Goal: Transaction & Acquisition: Book appointment/travel/reservation

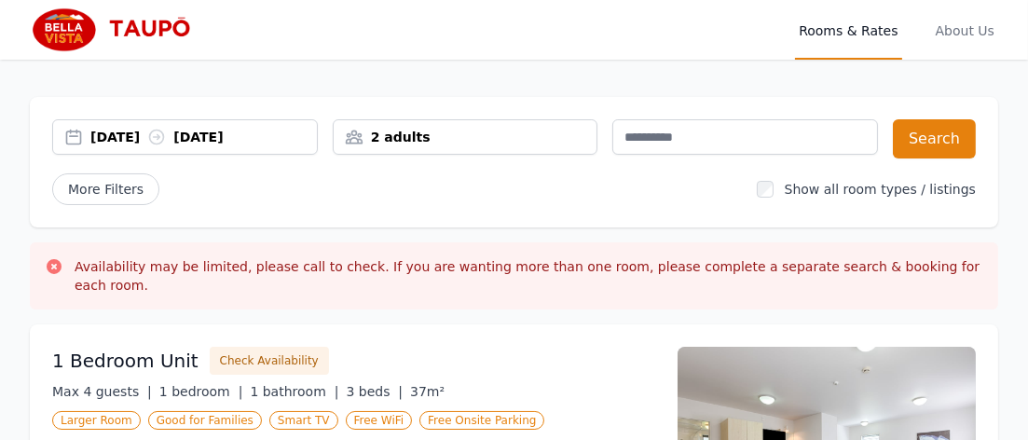
click at [166, 146] on icon at bounding box center [156, 137] width 19 height 19
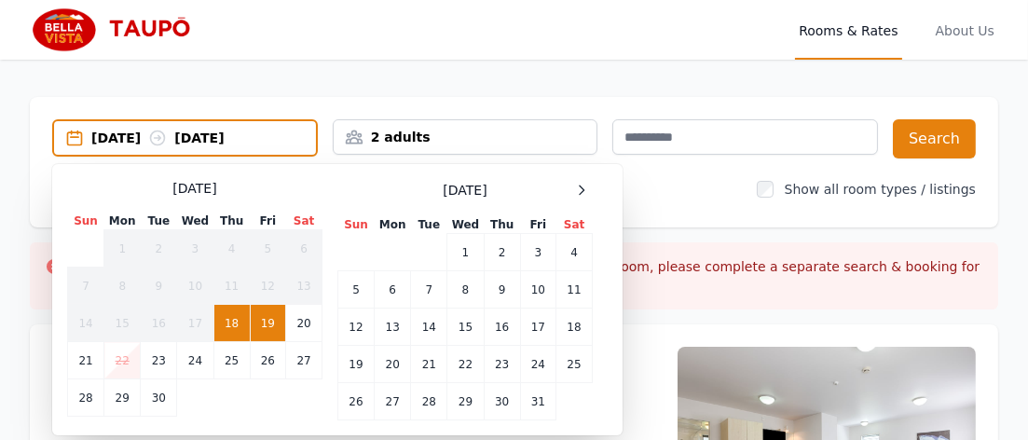
click at [234, 342] on td "18" at bounding box center [231, 323] width 36 height 37
click at [270, 342] on td "19" at bounding box center [267, 323] width 35 height 37
click at [92, 379] on td "21" at bounding box center [86, 360] width 36 height 37
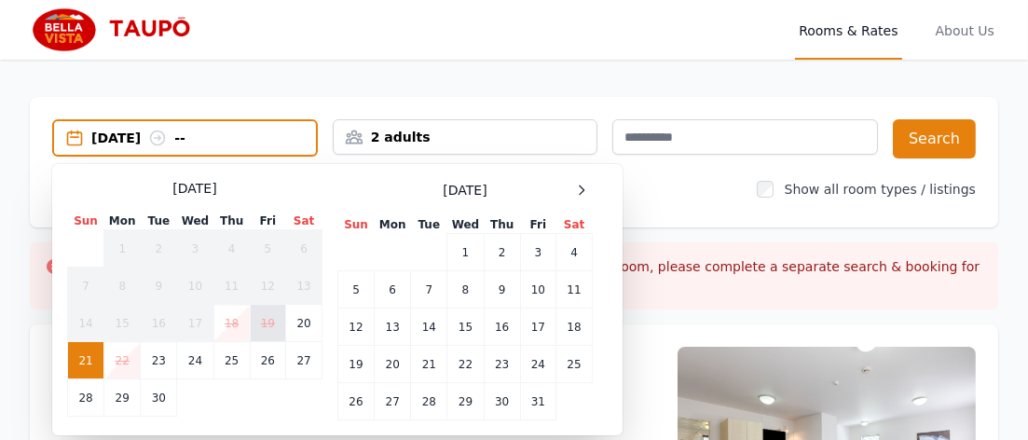
click at [263, 342] on td "19" at bounding box center [267, 323] width 35 height 37
click at [84, 379] on td "21" at bounding box center [86, 360] width 36 height 37
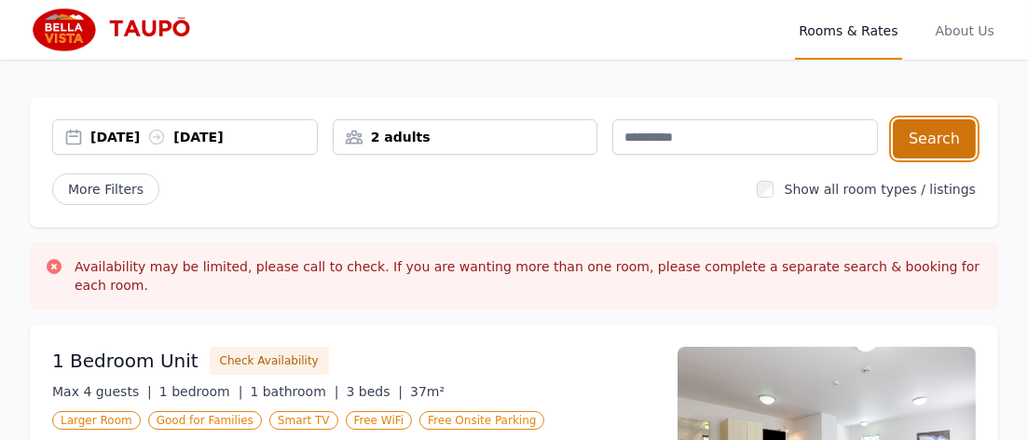
click at [934, 157] on button "Search" at bounding box center [934, 138] width 83 height 39
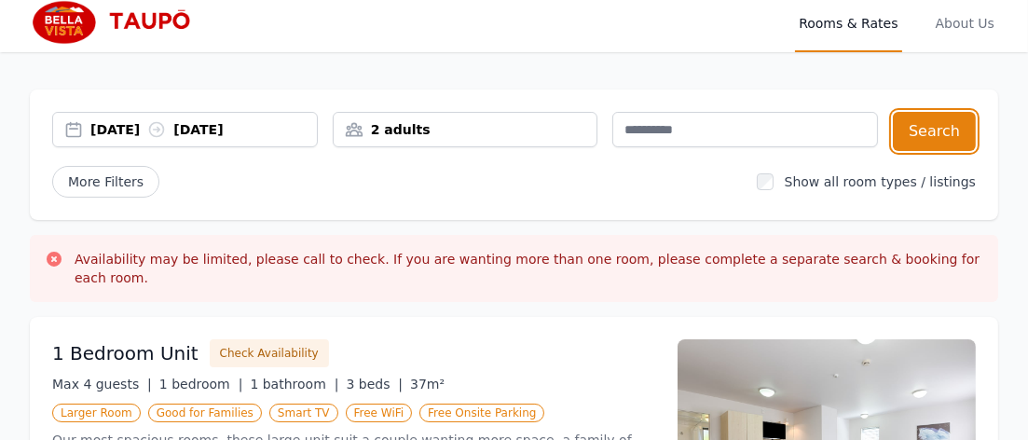
scroll to position [101, 0]
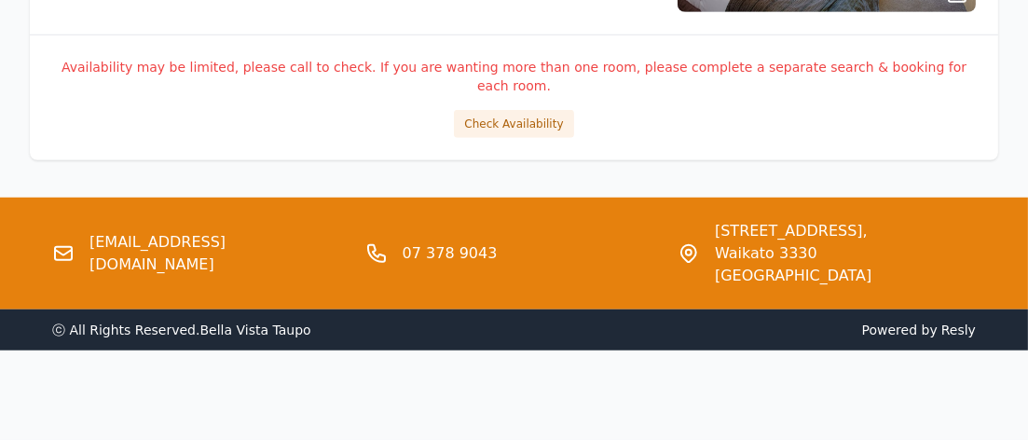
scroll to position [2055, 0]
